Goal: Task Accomplishment & Management: Use online tool/utility

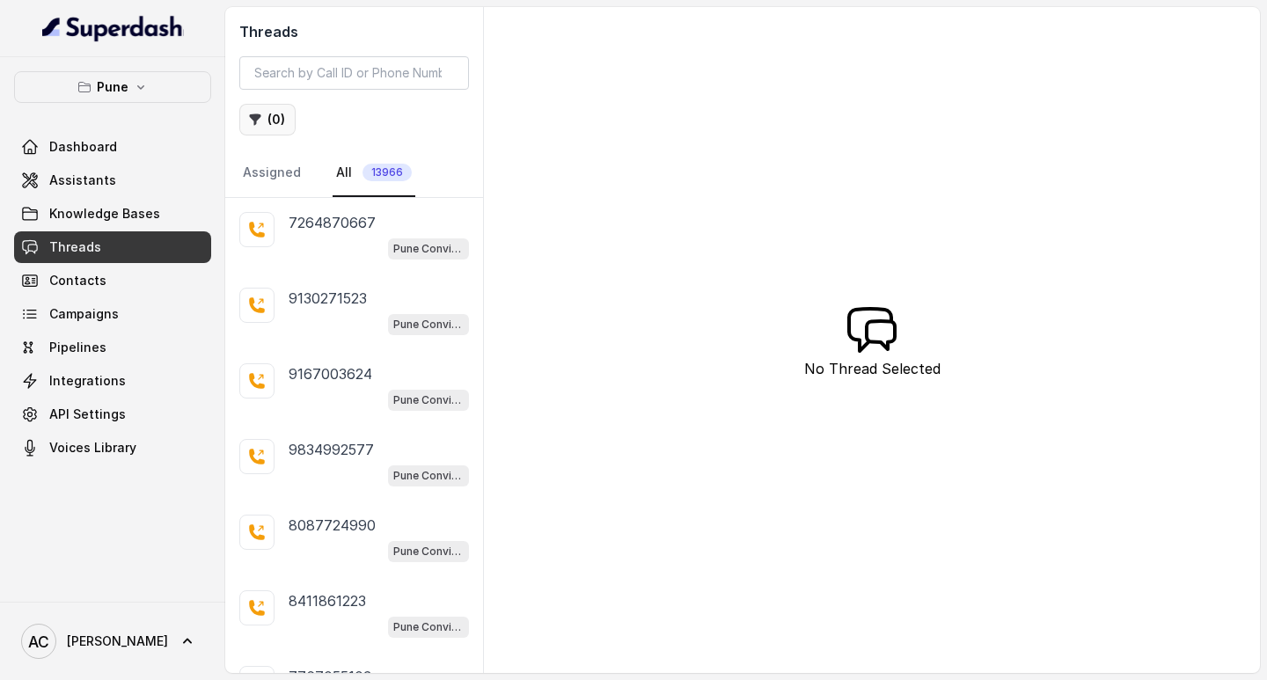
click at [288, 116] on button "( 0 )" at bounding box center [267, 120] width 56 height 32
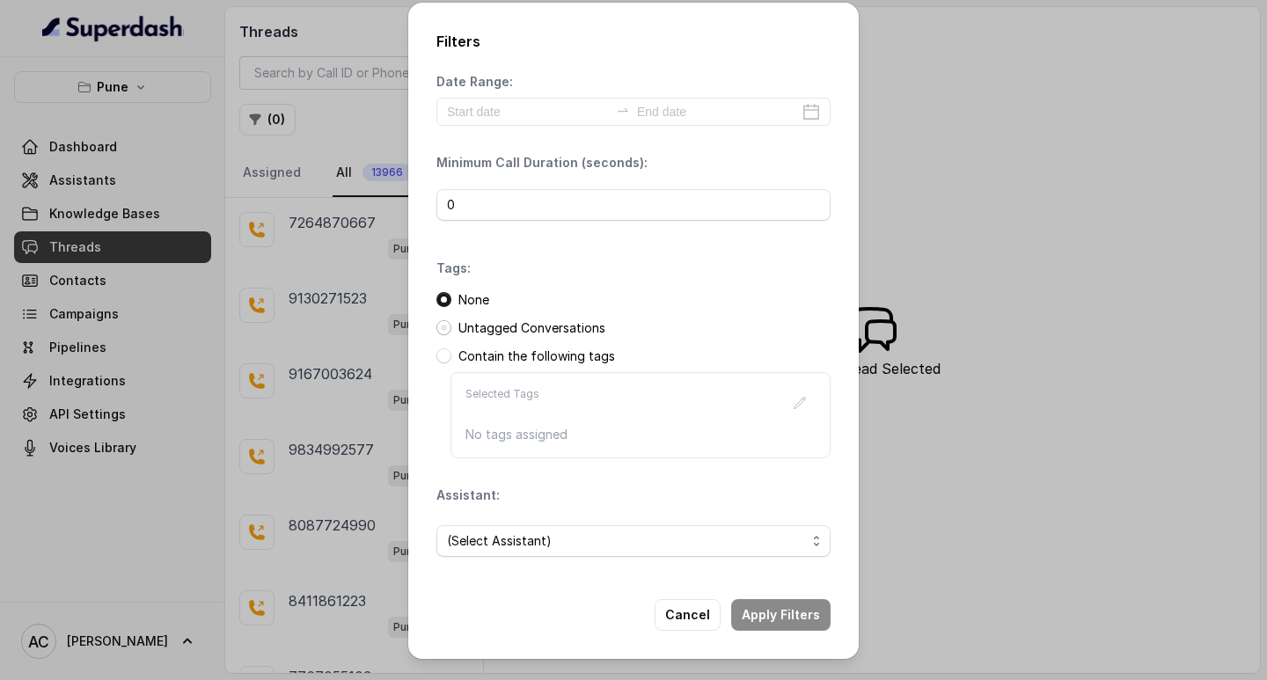
click at [447, 326] on span at bounding box center [443, 327] width 15 height 15
click at [521, 538] on span "(Select Assistant)" at bounding box center [626, 540] width 359 height 21
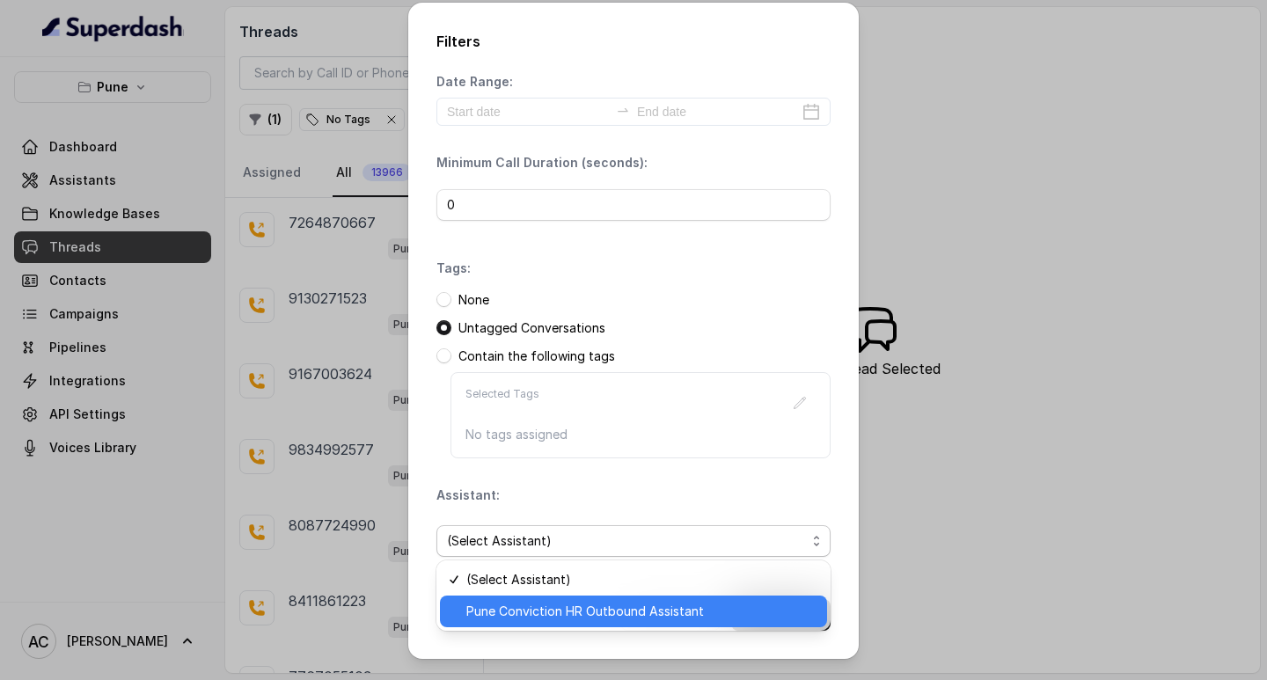
click at [511, 606] on span "Pune Conviction HR Outbound Assistant" at bounding box center [641, 611] width 350 height 21
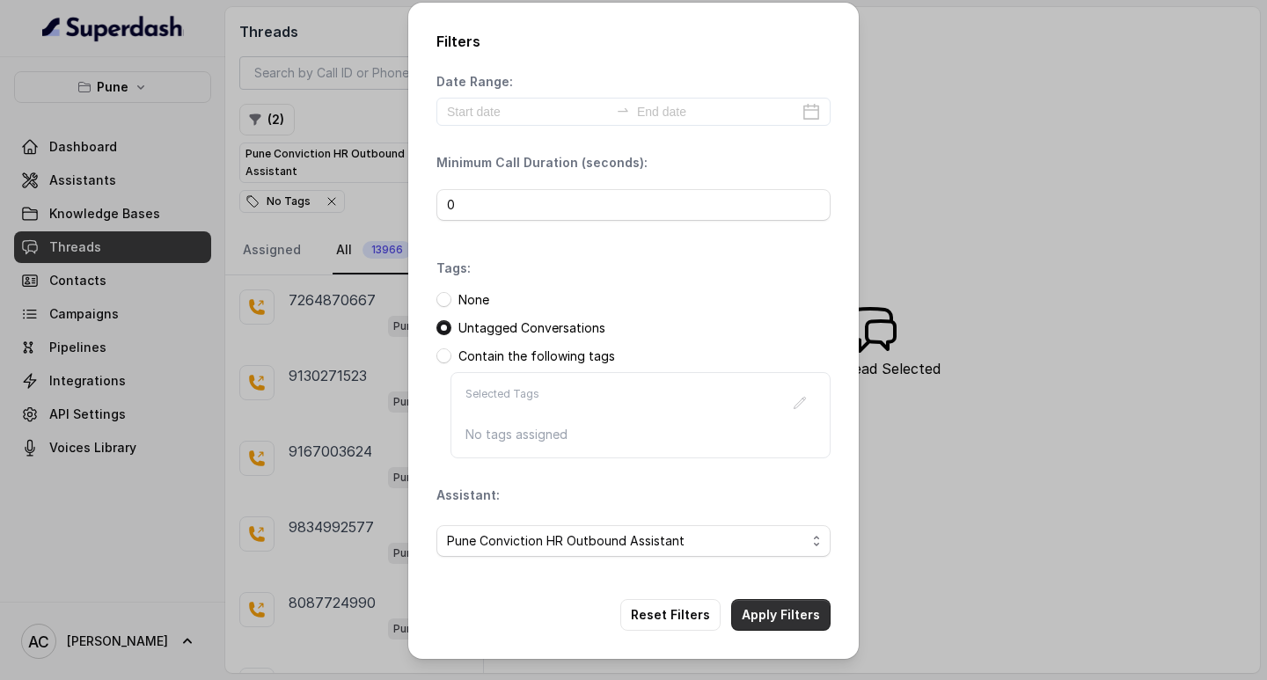
click at [758, 610] on button "Apply Filters" at bounding box center [780, 615] width 99 height 32
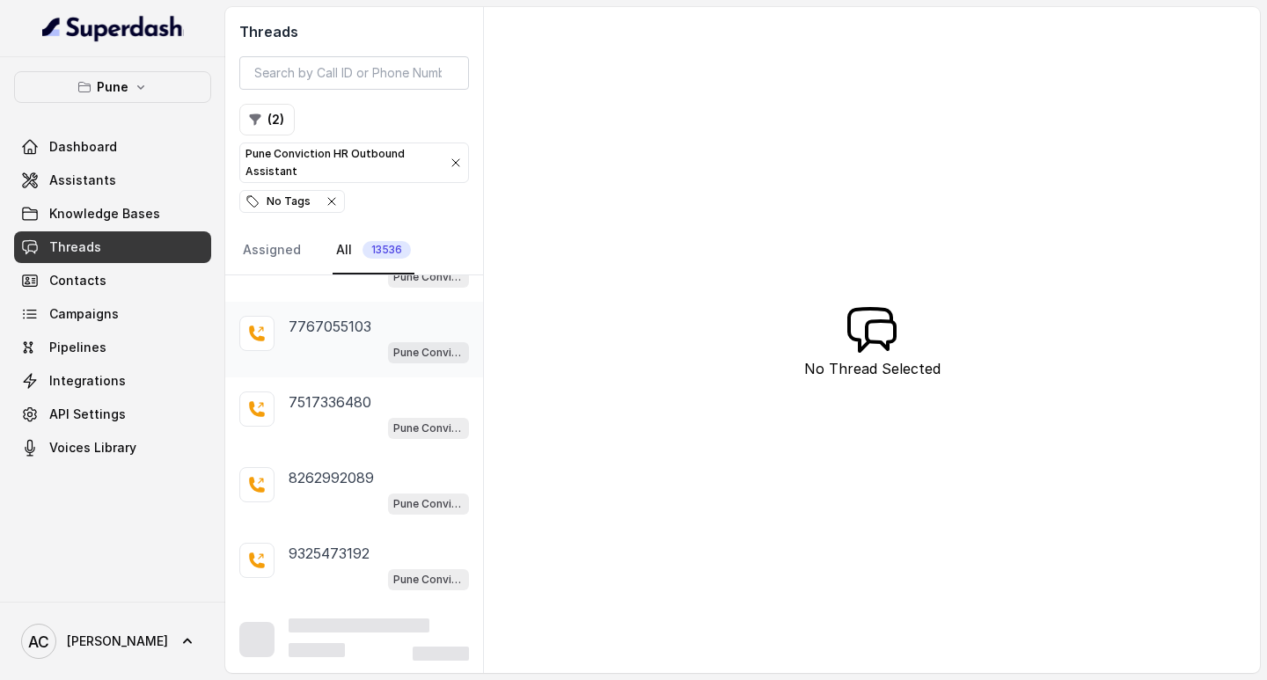
scroll to position [429, 0]
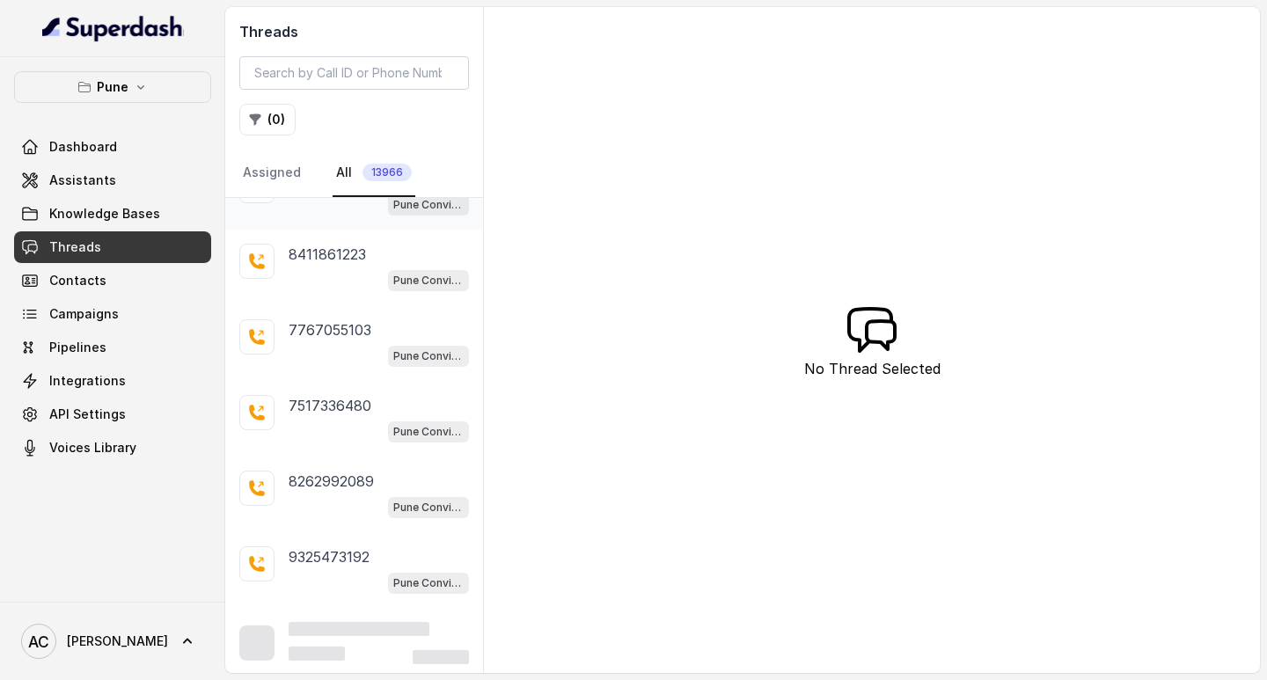
scroll to position [352, 0]
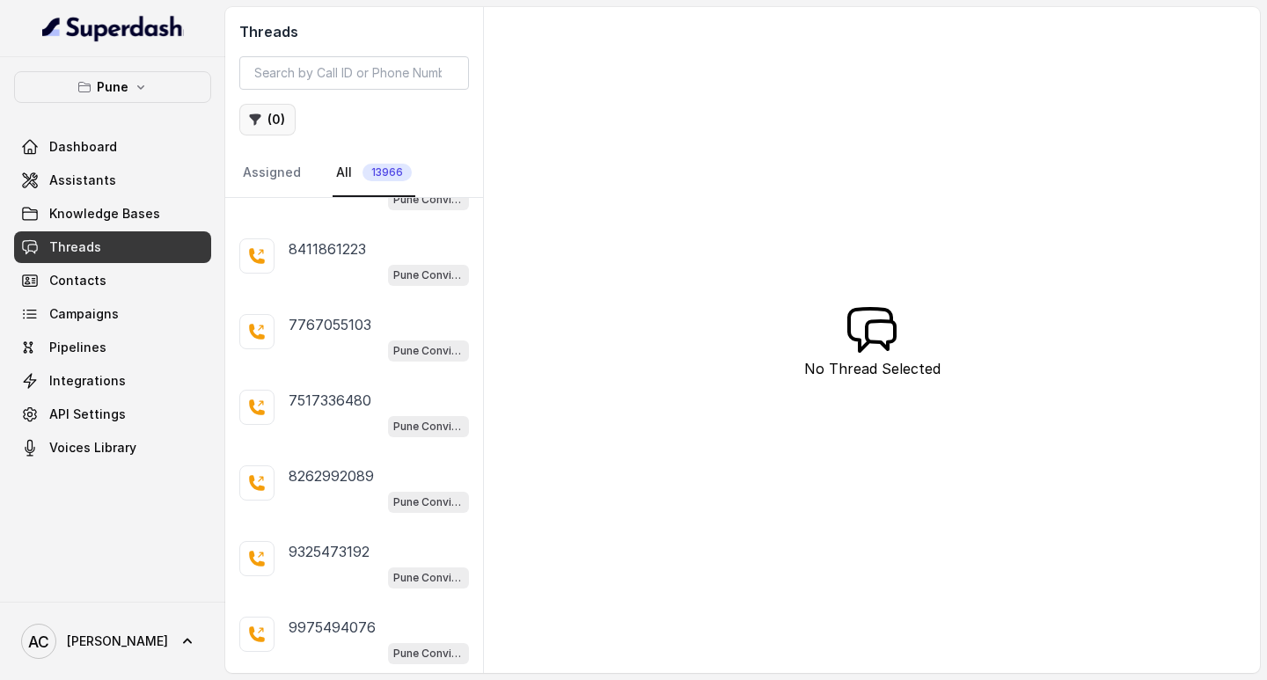
click at [276, 122] on button "( 0 )" at bounding box center [267, 120] width 56 height 32
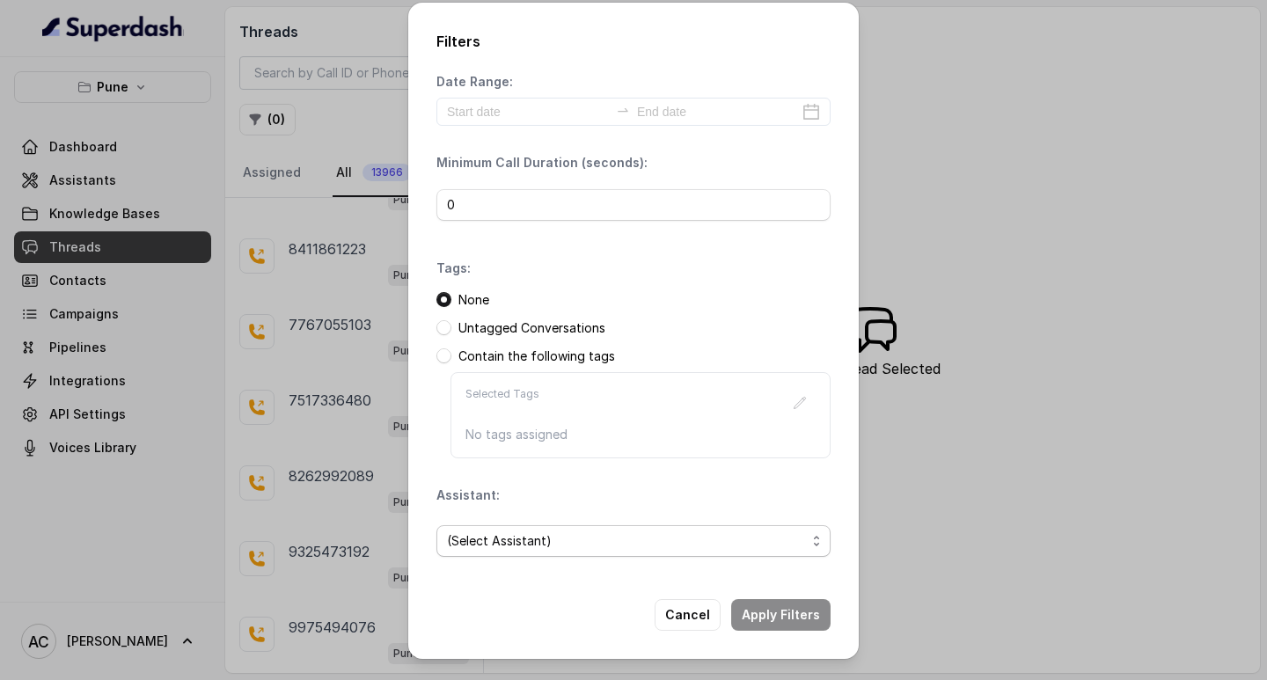
click at [487, 542] on span "(Select Assistant)" at bounding box center [626, 540] width 359 height 21
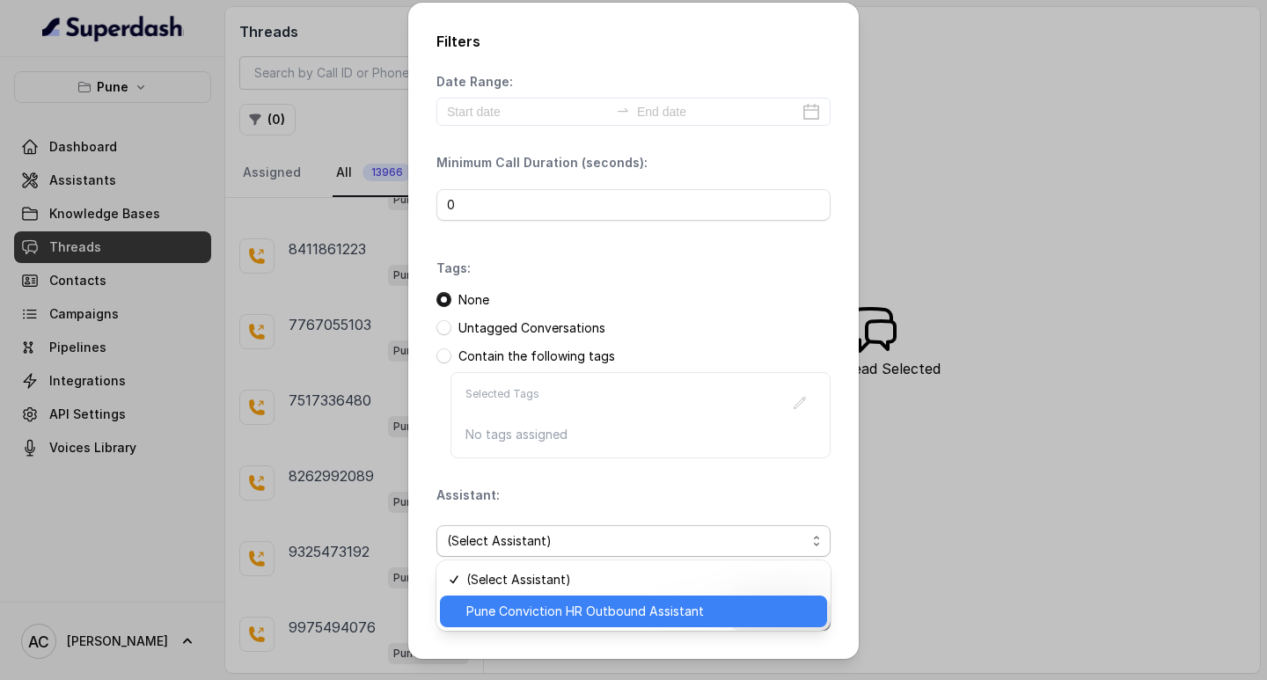
click at [508, 609] on span "Pune Conviction HR Outbound Assistant" at bounding box center [641, 611] width 350 height 21
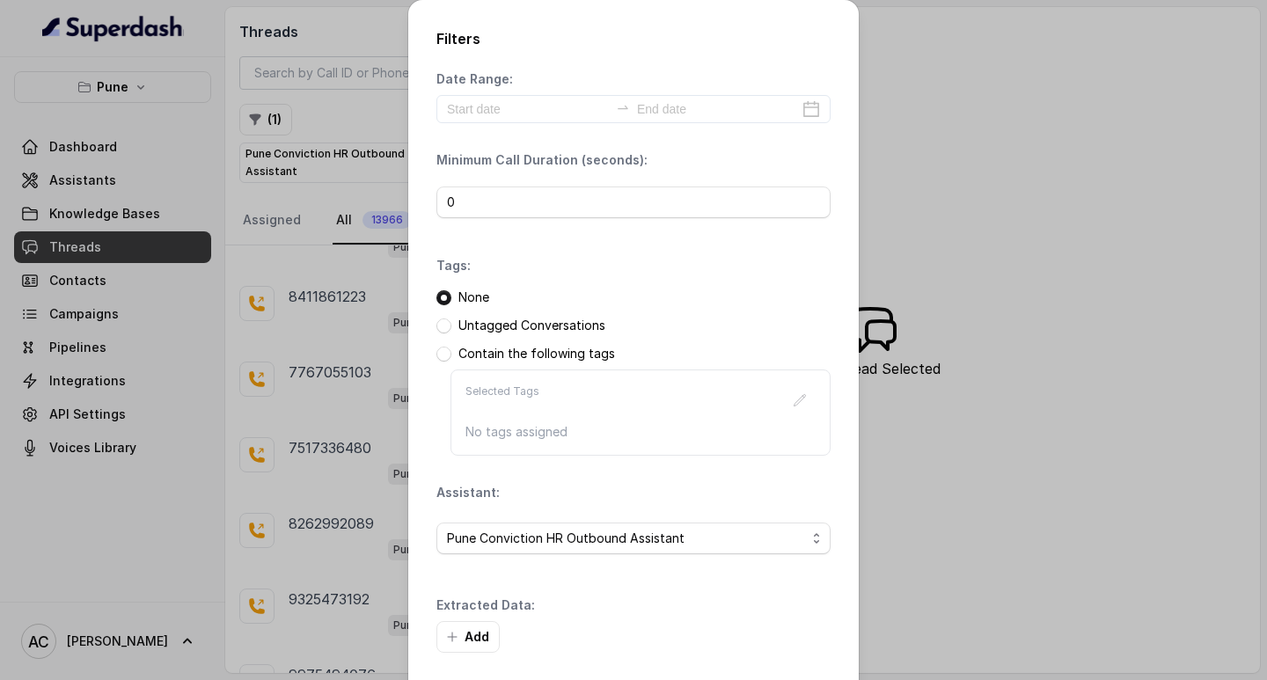
scroll to position [75, 0]
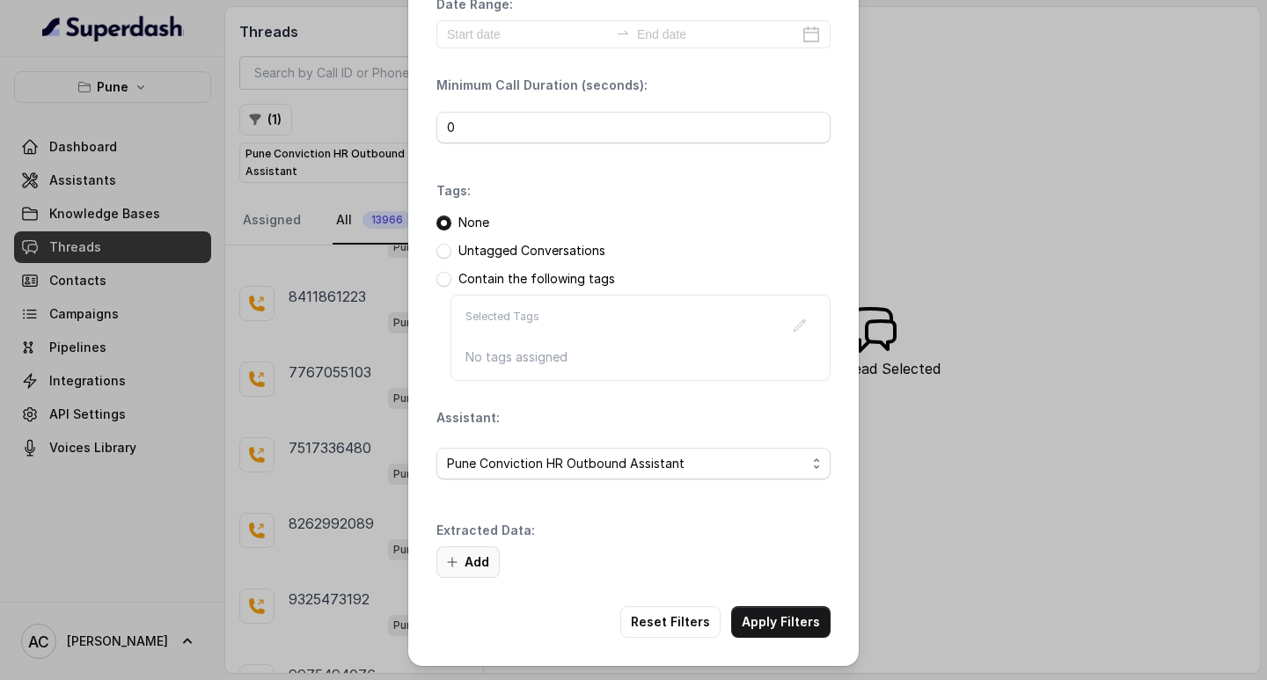
click at [479, 559] on button "Add" at bounding box center [467, 562] width 63 height 32
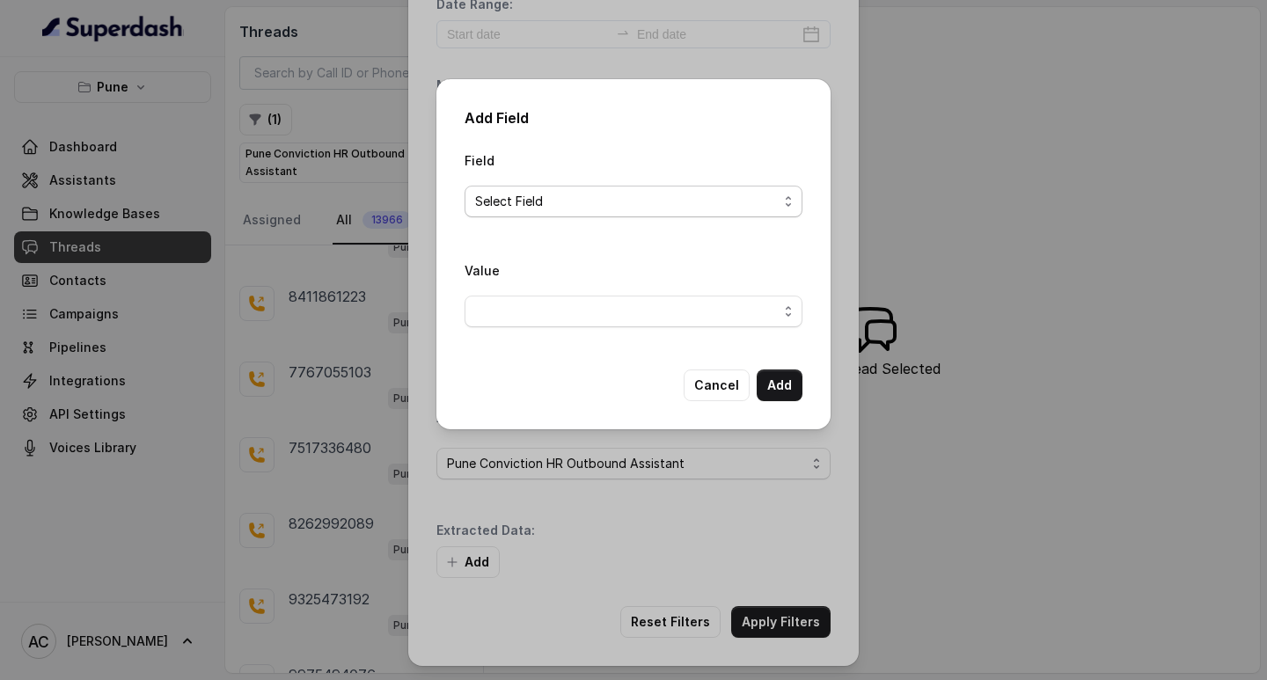
click at [508, 204] on span "Select Field" at bounding box center [626, 201] width 303 height 21
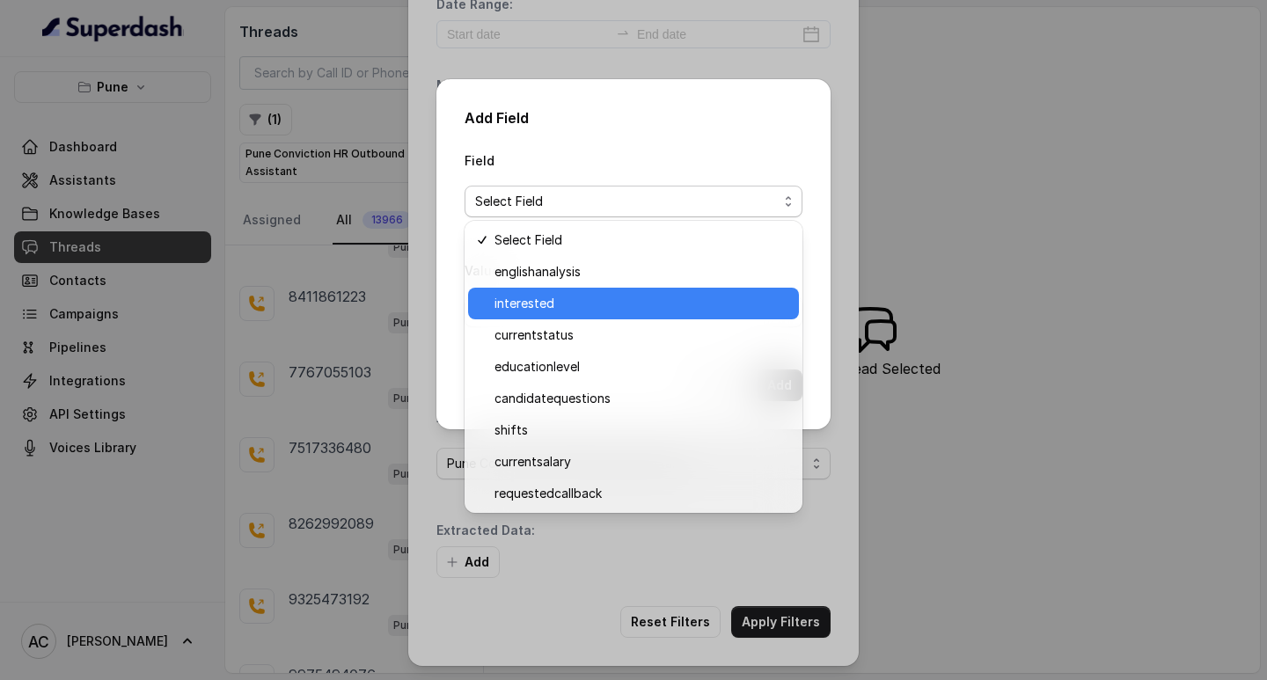
click at [534, 303] on span "interested" at bounding box center [641, 303] width 294 height 21
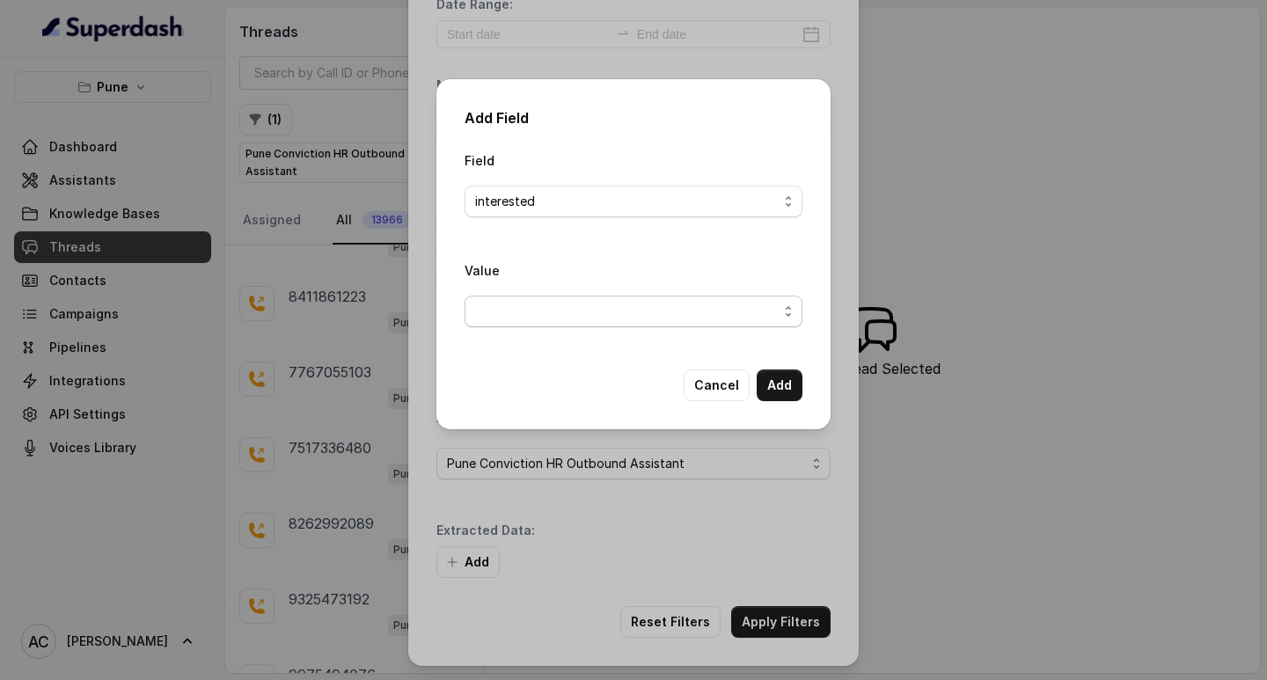
click at [525, 314] on span "button" at bounding box center [633, 312] width 338 height 32
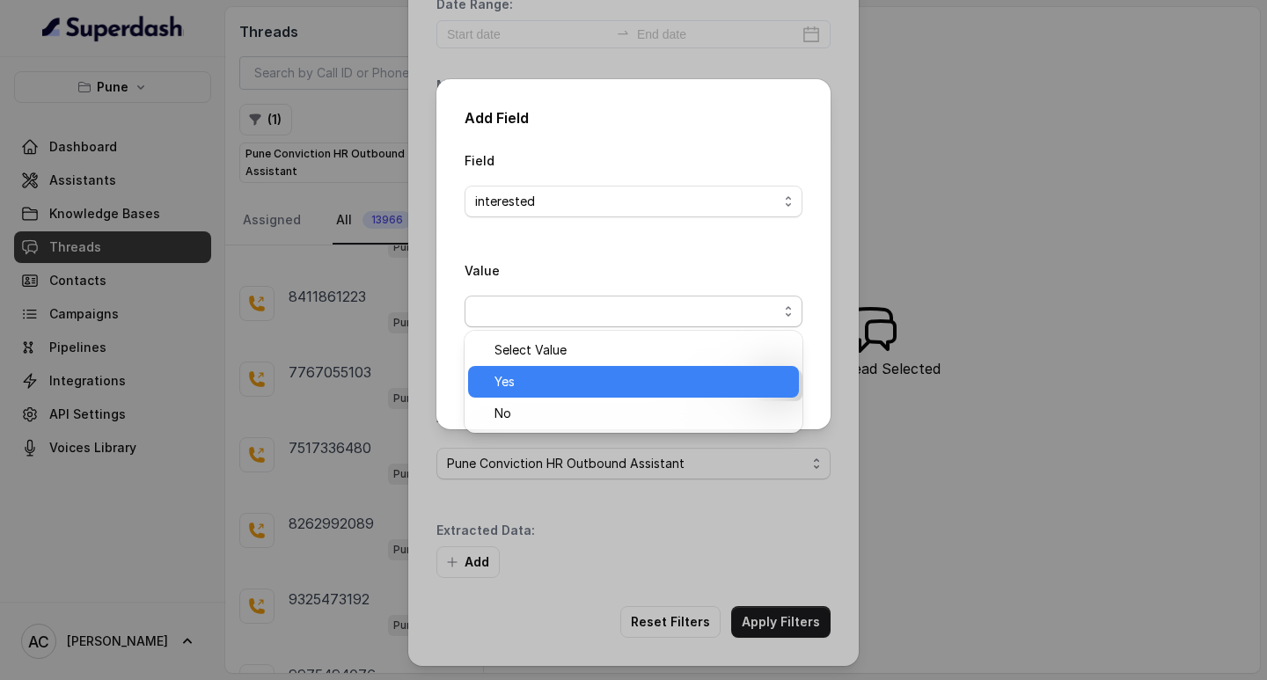
click at [515, 376] on span "Yes" at bounding box center [641, 381] width 294 height 21
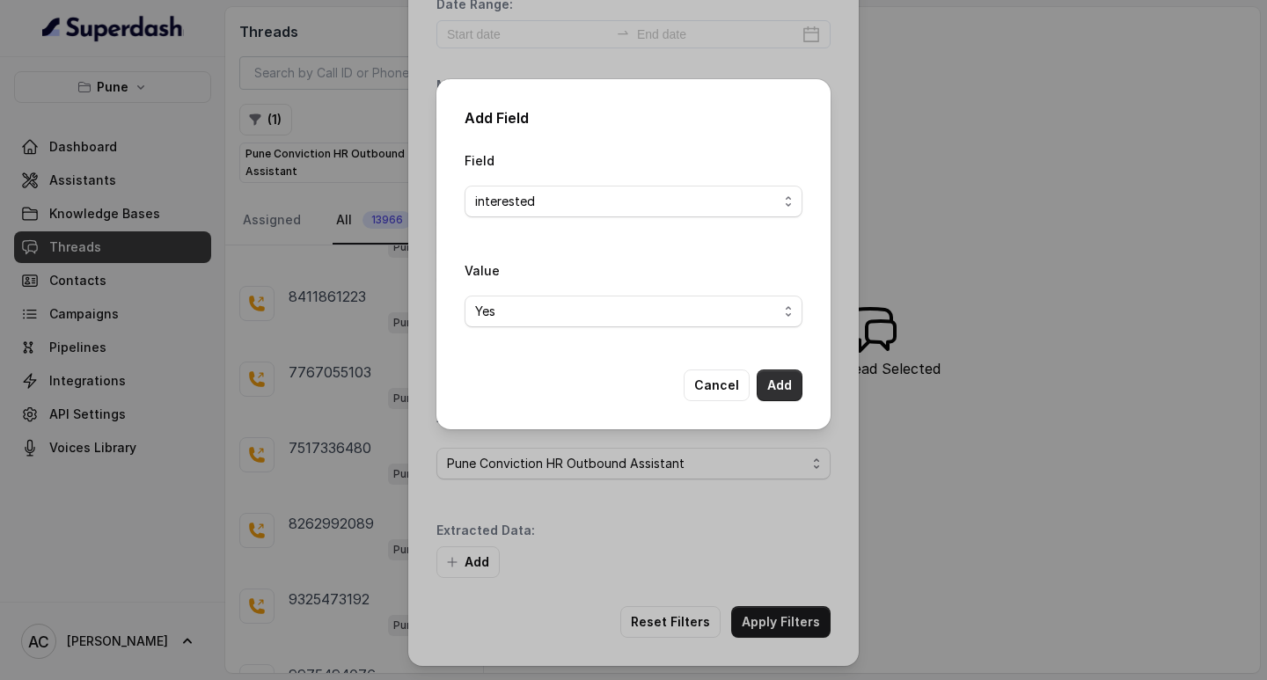
click at [770, 382] on button "Add" at bounding box center [779, 385] width 46 height 32
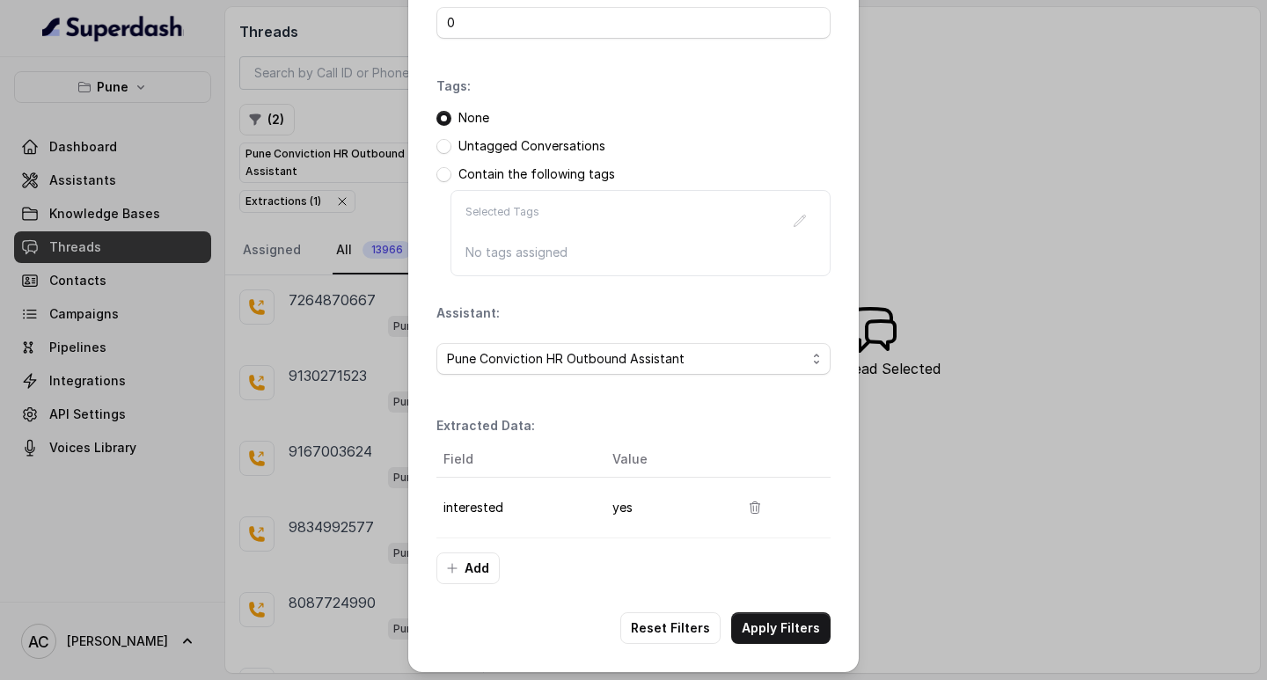
scroll to position [186, 0]
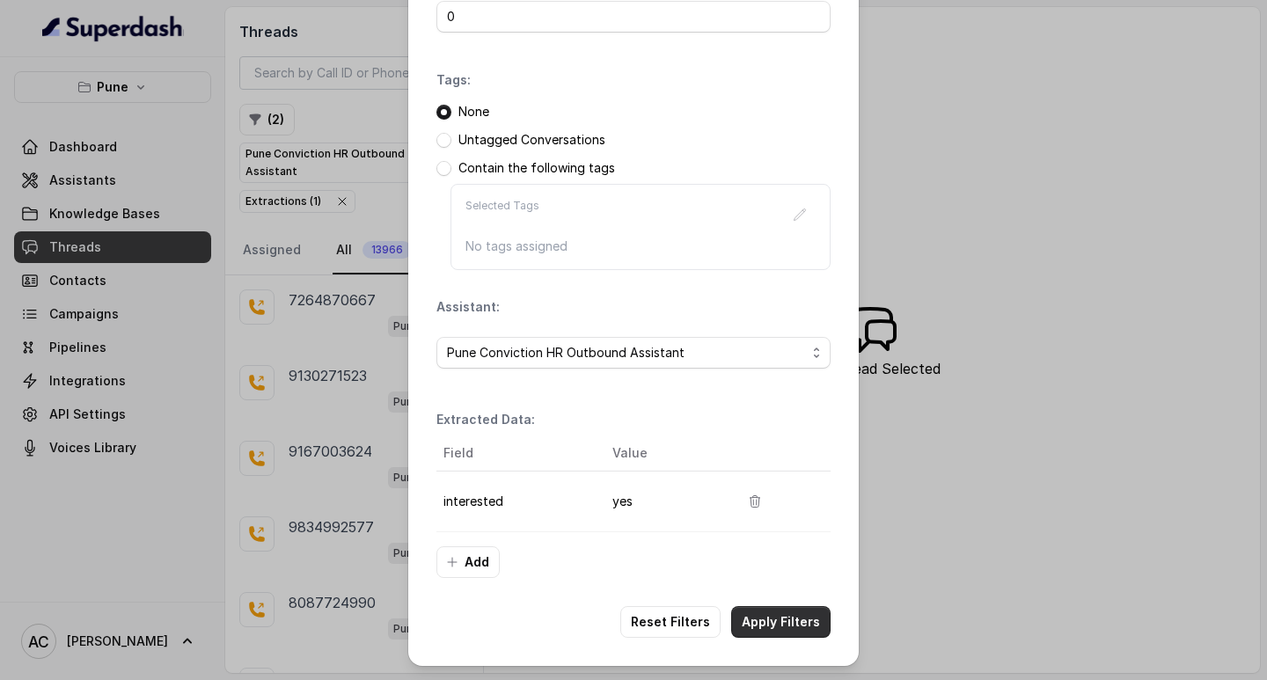
click at [765, 629] on button "Apply Filters" at bounding box center [780, 622] width 99 height 32
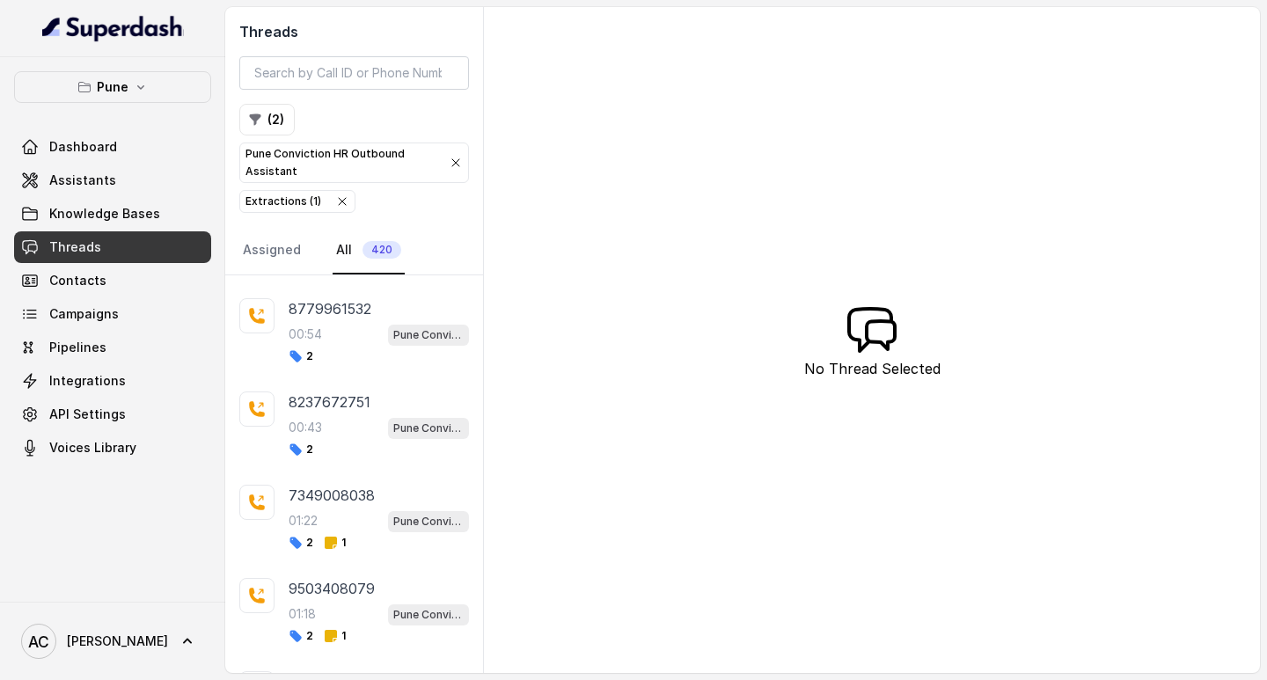
scroll to position [352, 0]
